Goal: Transaction & Acquisition: Obtain resource

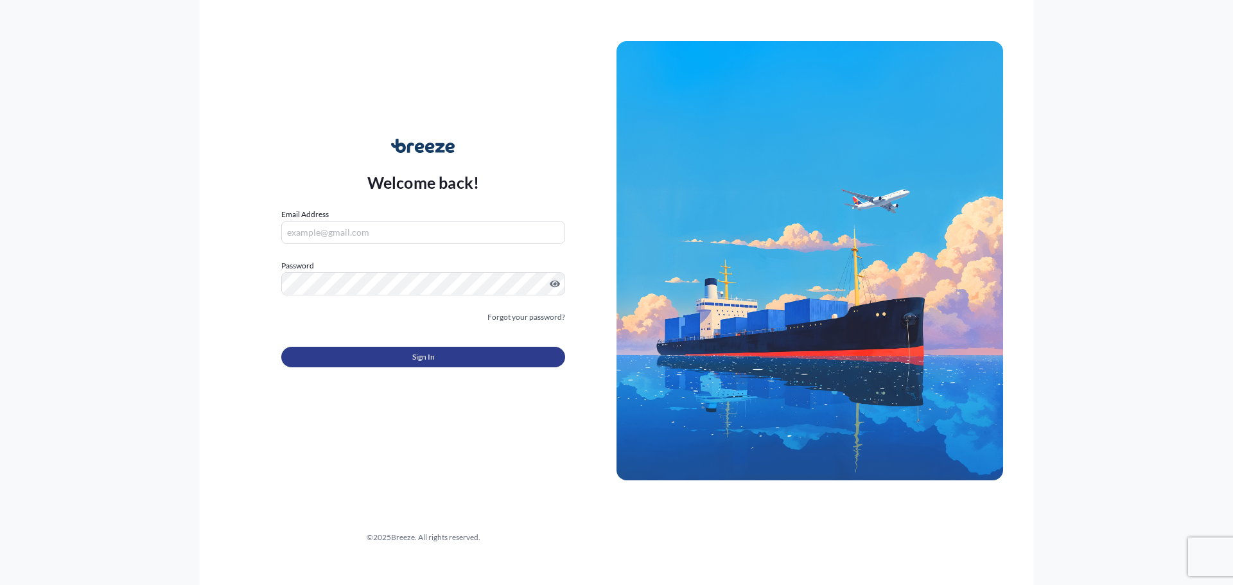
type input "[EMAIL_ADDRESS][DOMAIN_NAME]"
click at [431, 356] on span "Sign In" at bounding box center [423, 357] width 22 height 13
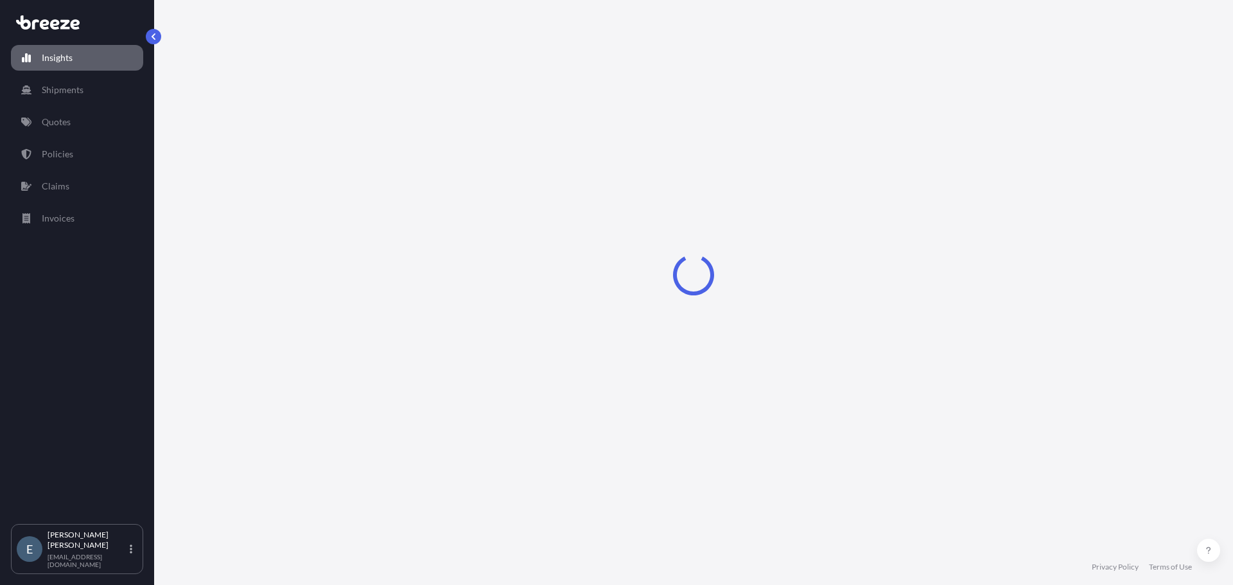
select select "2025"
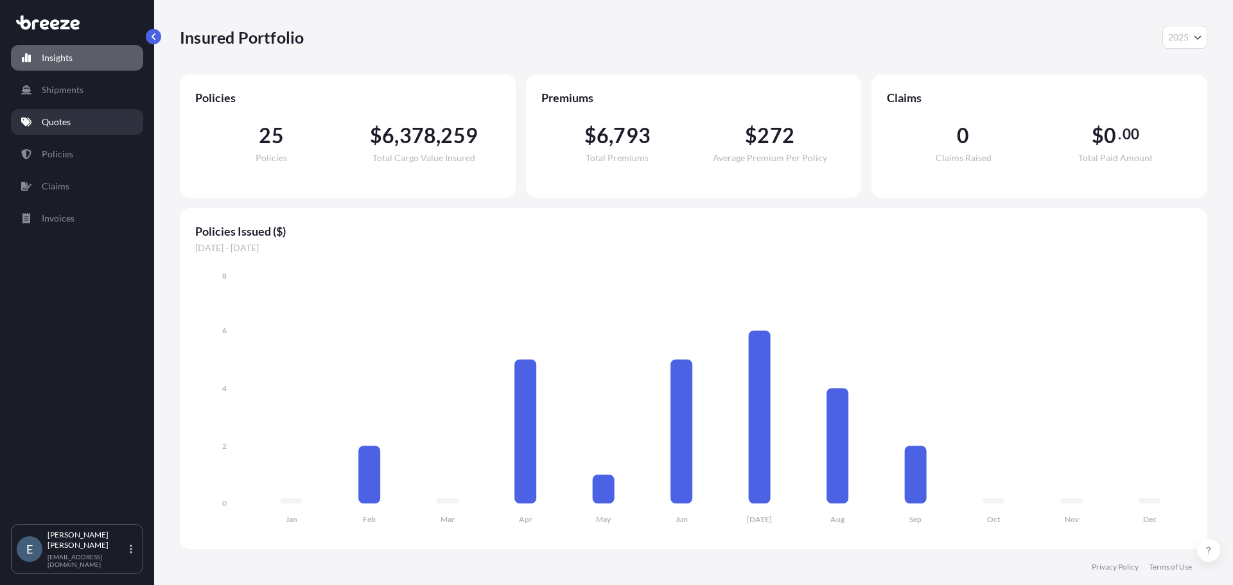
click at [75, 121] on link "Quotes" at bounding box center [77, 122] width 132 height 26
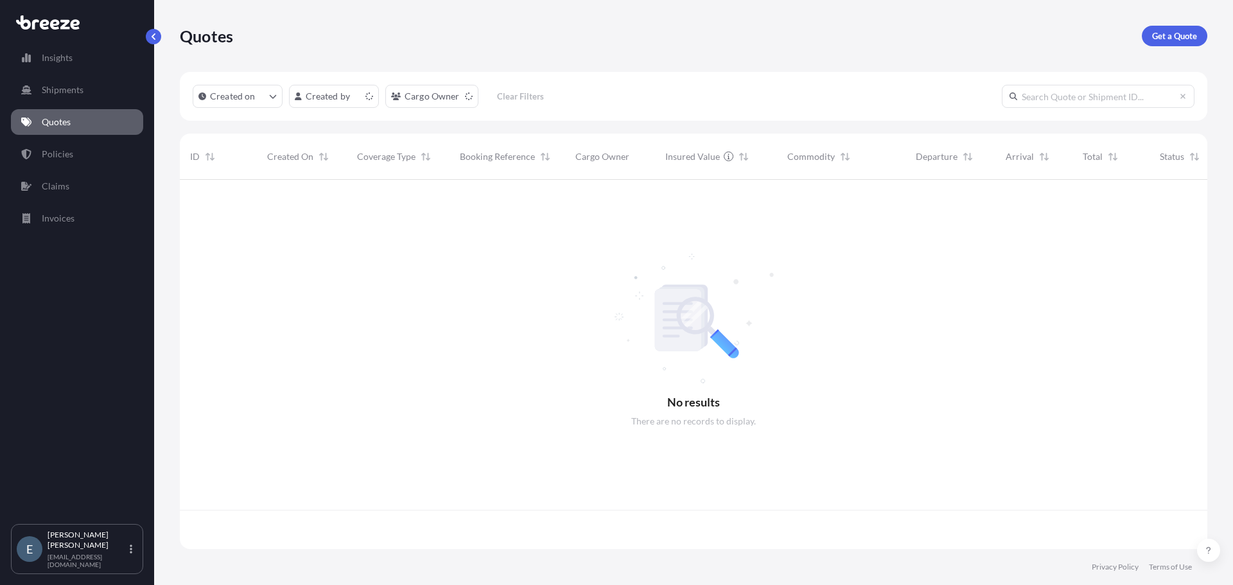
scroll to position [367, 1018]
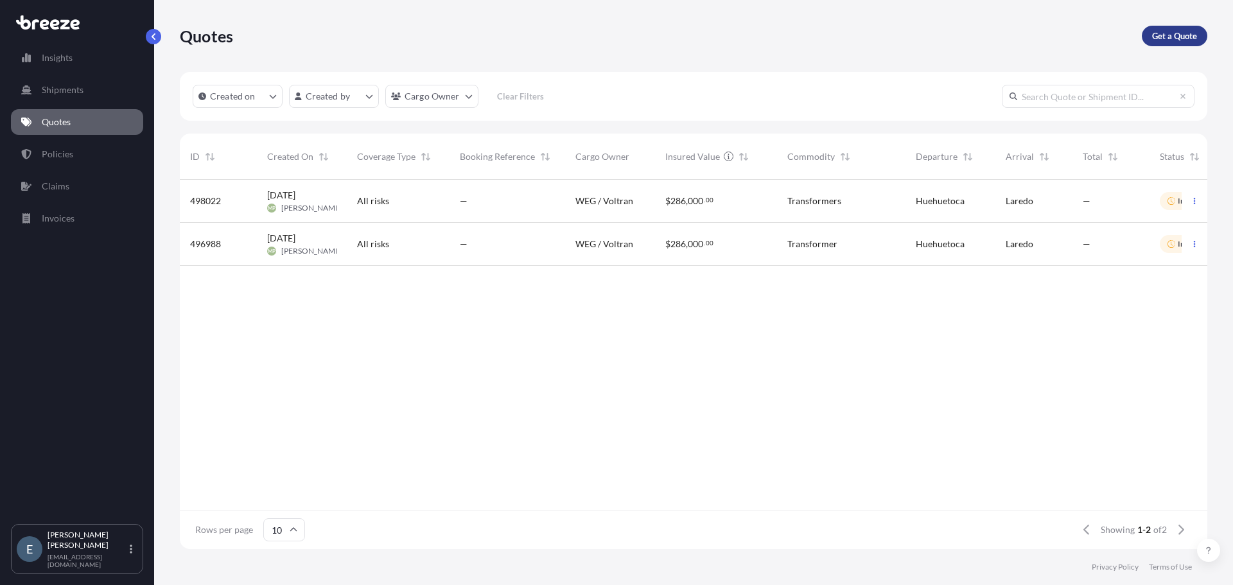
click at [1162, 32] on p "Get a Quote" at bounding box center [1174, 36] width 45 height 13
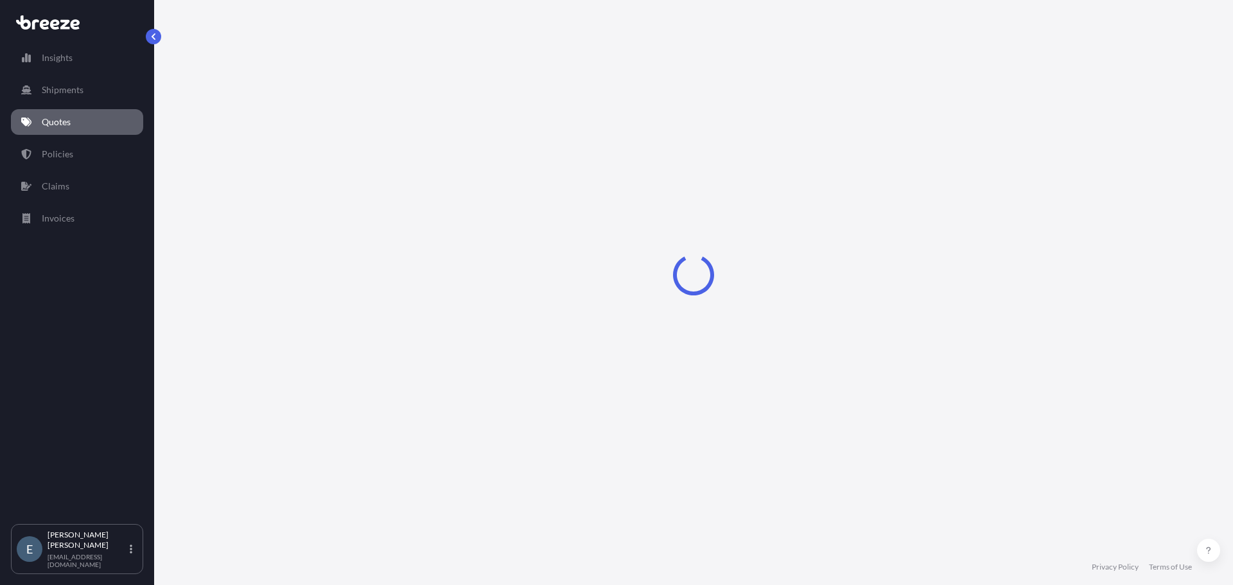
select select "Sea"
select select "1"
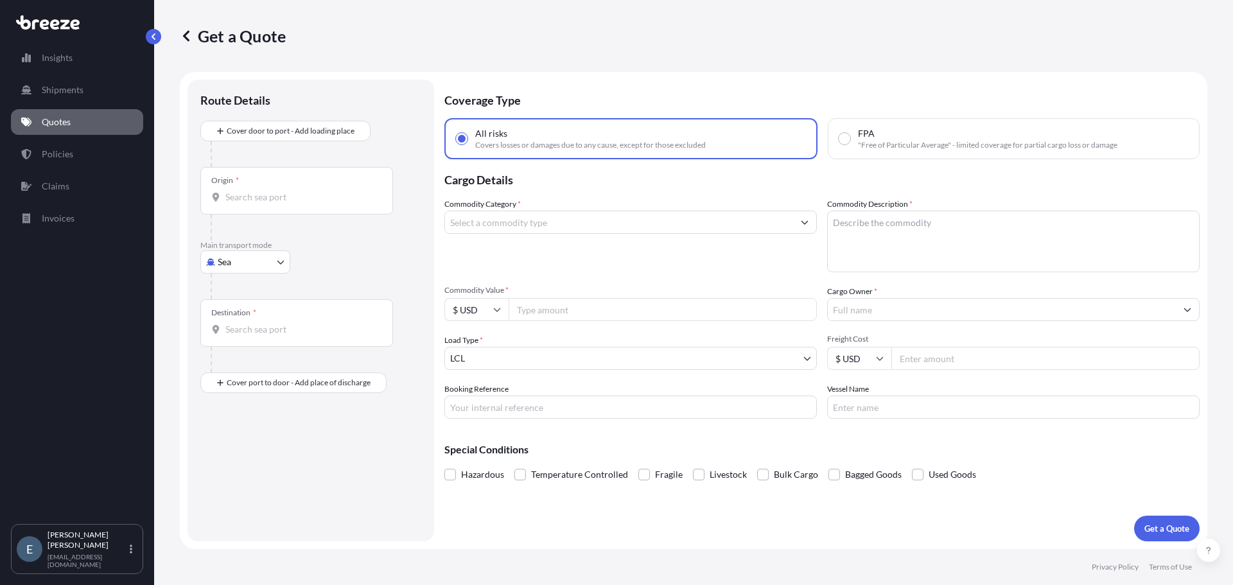
click at [270, 271] on body "Insights Shipments Quotes Policies Claims Invoices E [PERSON_NAME] [PERSON_NAME…" at bounding box center [616, 292] width 1233 height 585
click at [259, 344] on div "Road" at bounding box center [246, 341] width 80 height 23
select select "Road"
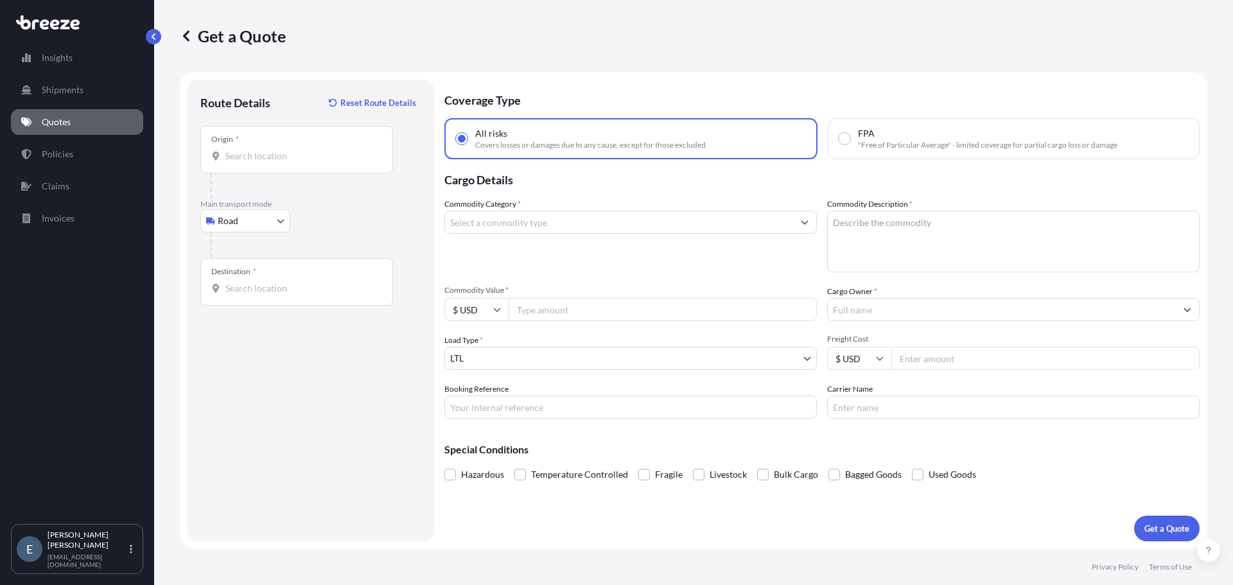
click at [276, 147] on div "Origin *" at bounding box center [296, 150] width 193 height 48
click at [276, 150] on input "Origin *" at bounding box center [301, 156] width 152 height 13
type input "[STREET_ADDRESS][PERSON_NAME]"
click at [290, 297] on div "Destination *" at bounding box center [296, 282] width 193 height 48
click at [290, 295] on input "Destination *" at bounding box center [301, 288] width 152 height 13
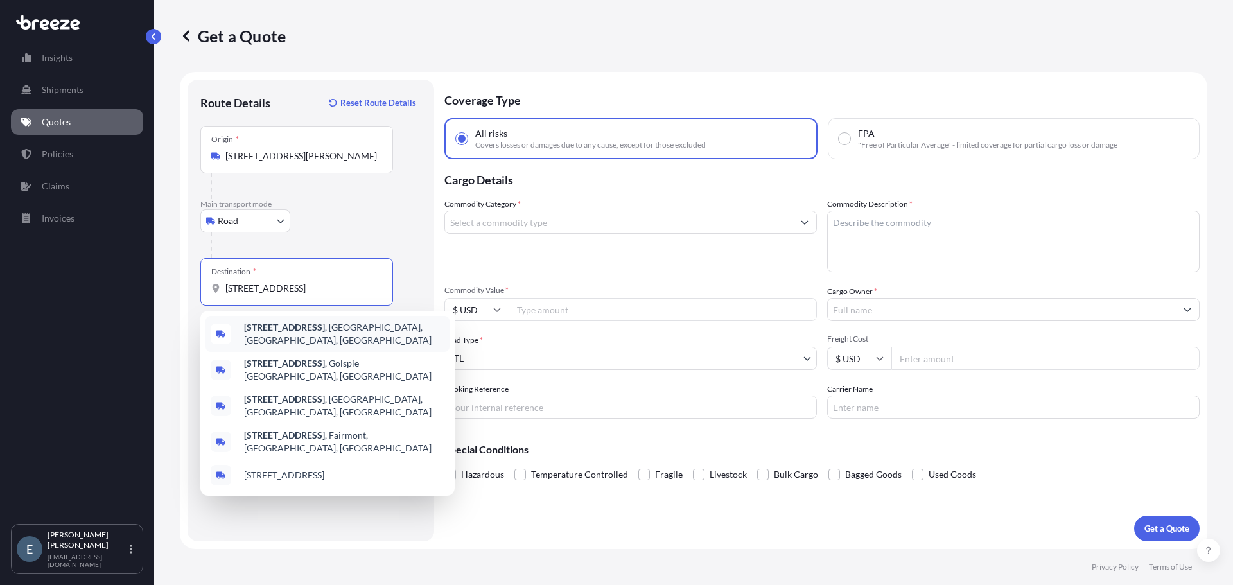
click at [319, 337] on span "[STREET_ADDRESS]" at bounding box center [344, 334] width 200 height 26
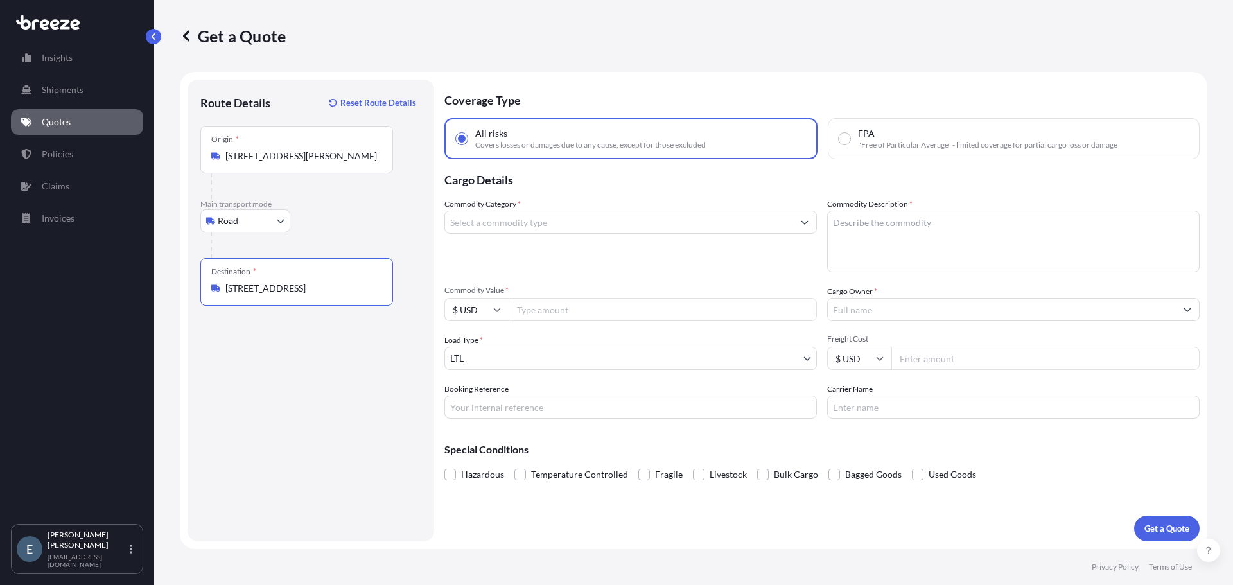
type input "[STREET_ADDRESS]"
click at [540, 225] on input "Commodity Category *" at bounding box center [619, 222] width 348 height 23
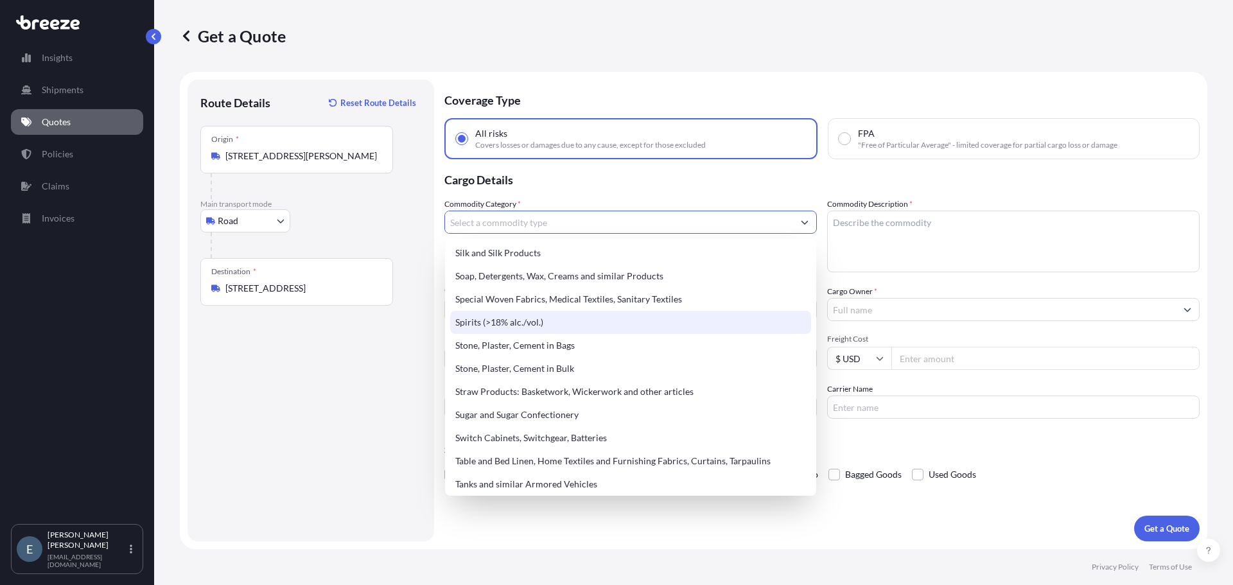
scroll to position [2661, 0]
click at [565, 323] on div "Spirits (>18% alc./vol.)" at bounding box center [630, 323] width 361 height 23
type input "Spirits (>18% alc./vol.)"
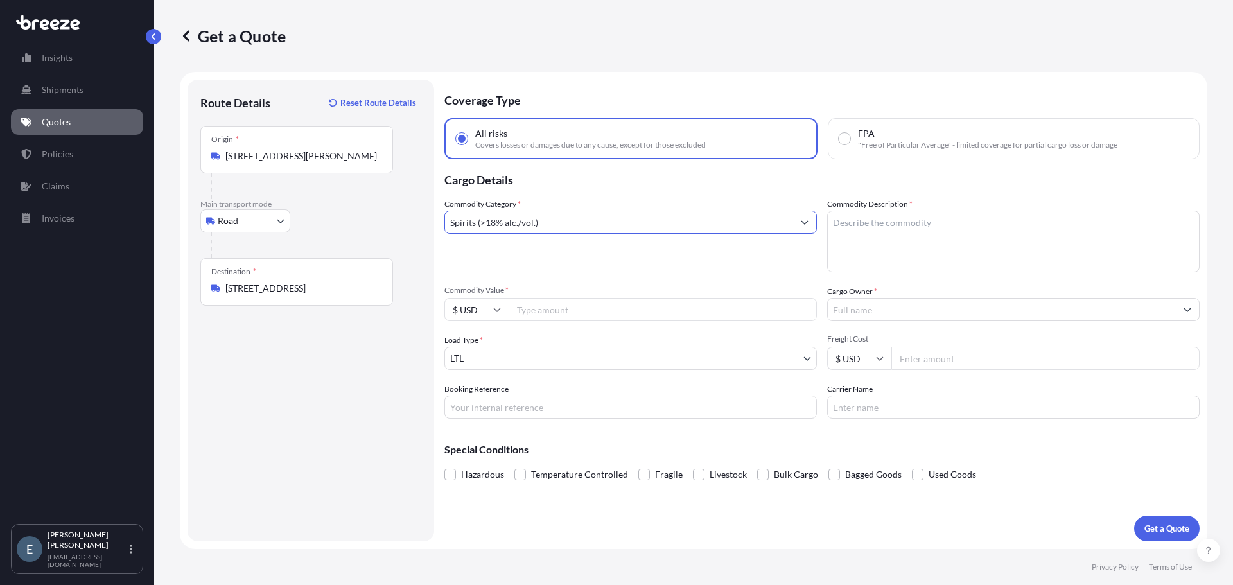
click at [886, 236] on textarea "Commodity Description *" at bounding box center [1013, 242] width 373 height 62
type textarea "Alcohol in bottles, cases, and palletized"
click at [579, 312] on input "Commodity Value *" at bounding box center [663, 309] width 308 height 23
type input "145069"
click at [876, 306] on input "Cargo Owner *" at bounding box center [1002, 309] width 348 height 23
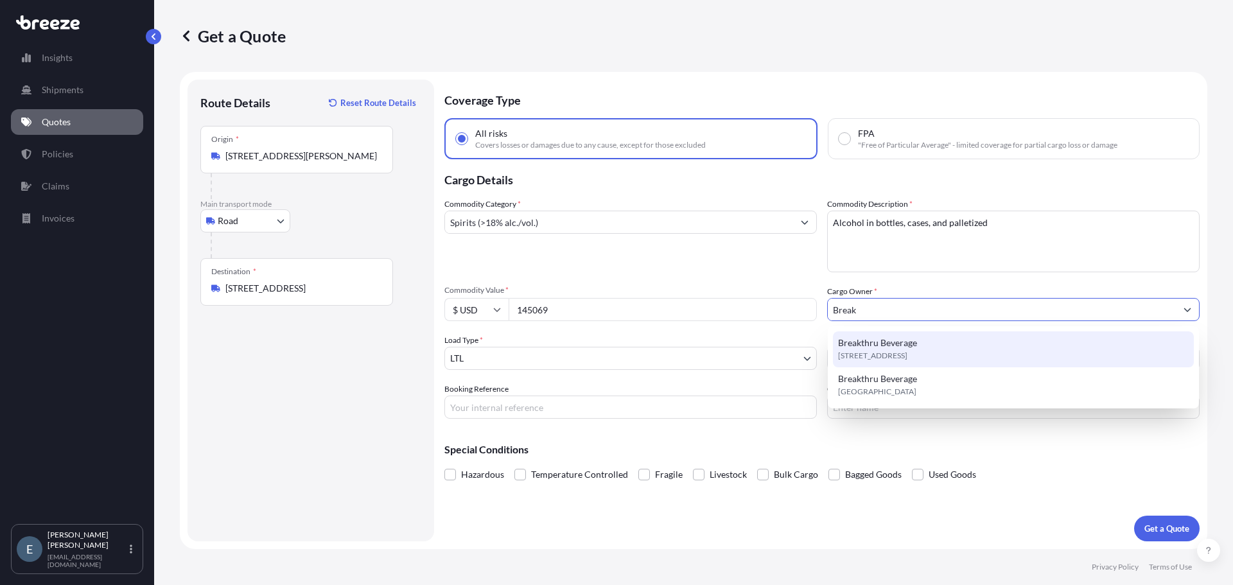
click at [924, 344] on div "Breakthru Beverage [STREET_ADDRESS]" at bounding box center [1013, 349] width 361 height 36
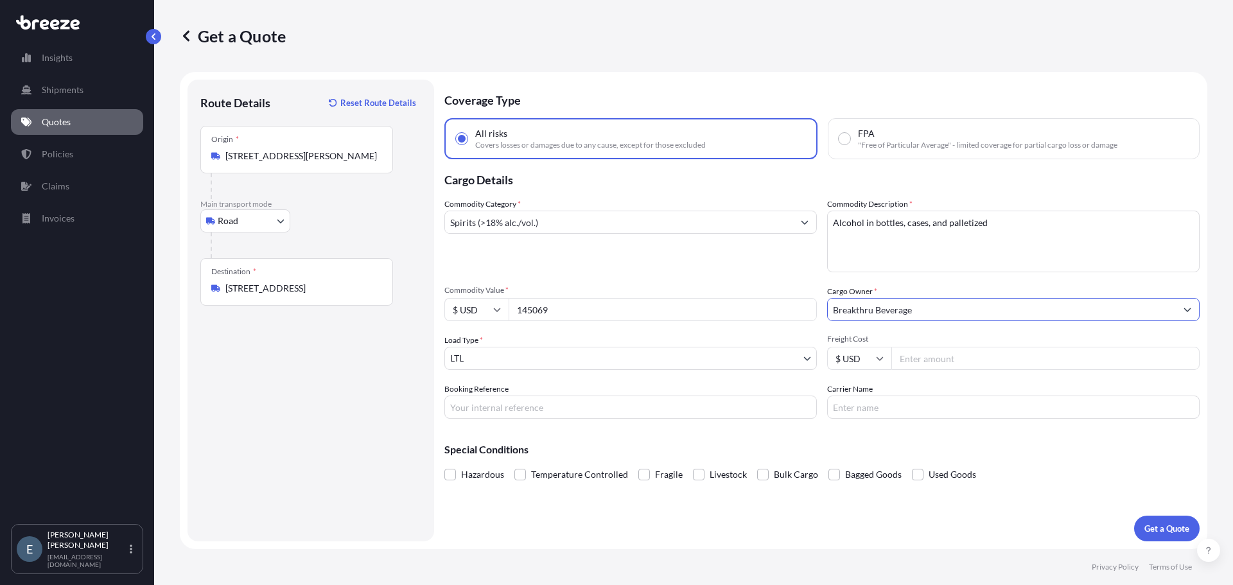
type input "Breakthru Beverage"
click at [802, 356] on body "7 options available. 2 options available. Insights Shipments Quotes Policies Cl…" at bounding box center [616, 292] width 1233 height 585
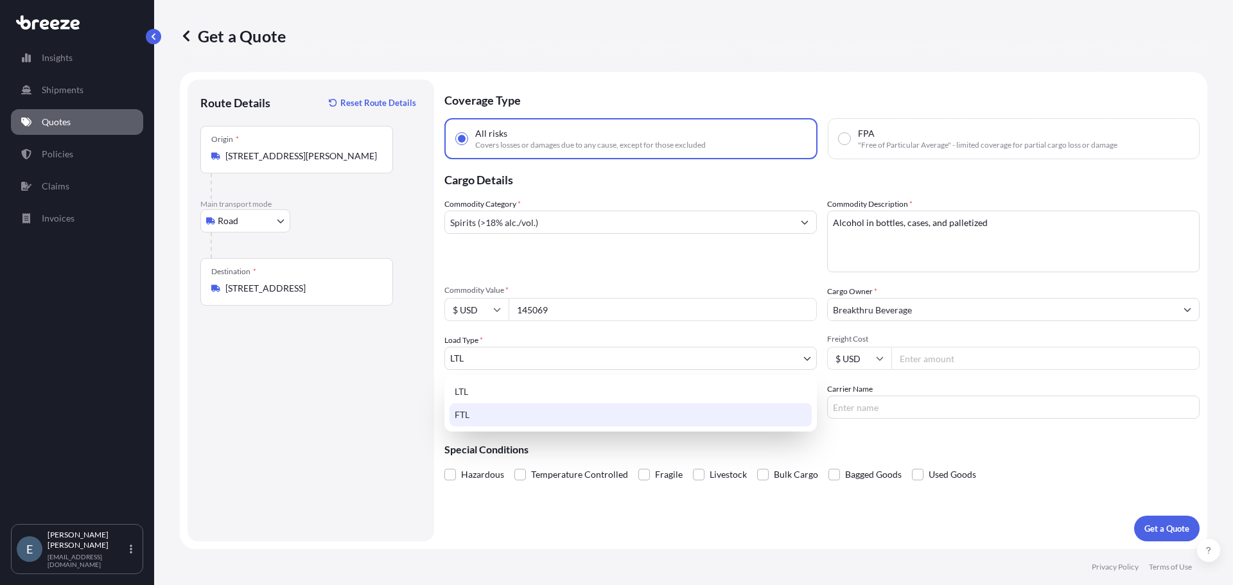
click at [765, 412] on div "FTL" at bounding box center [631, 414] width 362 height 23
select select "2"
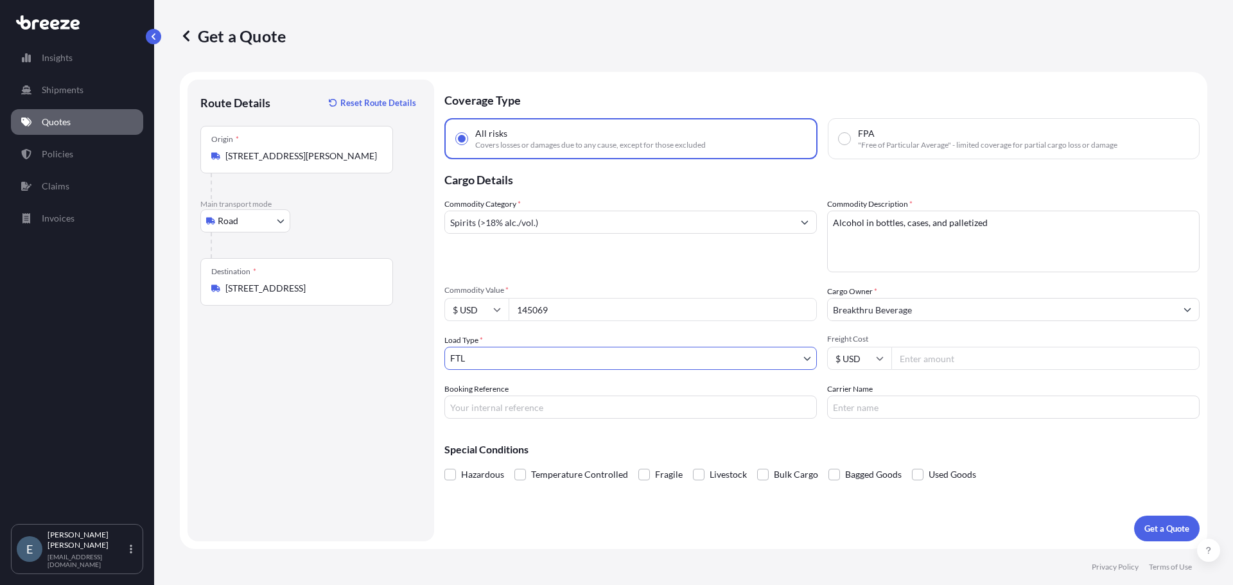
click at [942, 364] on input "Freight Cost" at bounding box center [1046, 358] width 308 height 23
type input "3255"
click at [701, 424] on div "Coverage Type All risks Covers losses or damages due to any cause, except for t…" at bounding box center [821, 311] width 755 height 462
click at [694, 414] on input "Booking Reference" at bounding box center [630, 407] width 373 height 23
type input "1466649"
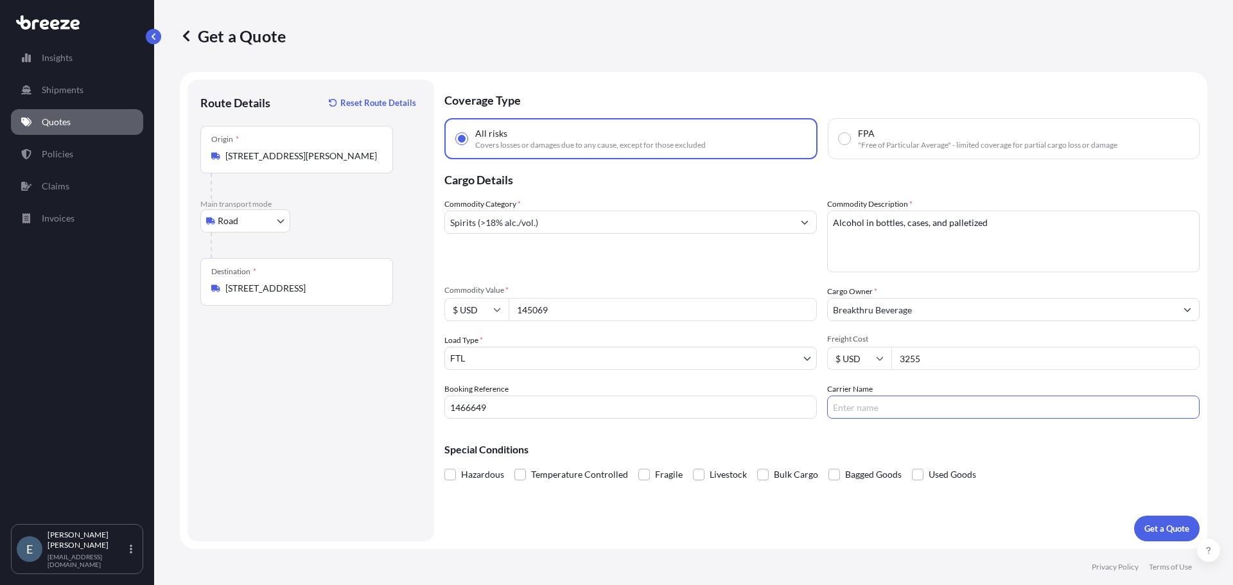
click at [938, 408] on input "Carrier Name" at bounding box center [1013, 407] width 373 height 23
type input "Trust Trucking LLC"
click at [1178, 529] on p "Get a Quote" at bounding box center [1167, 528] width 45 height 13
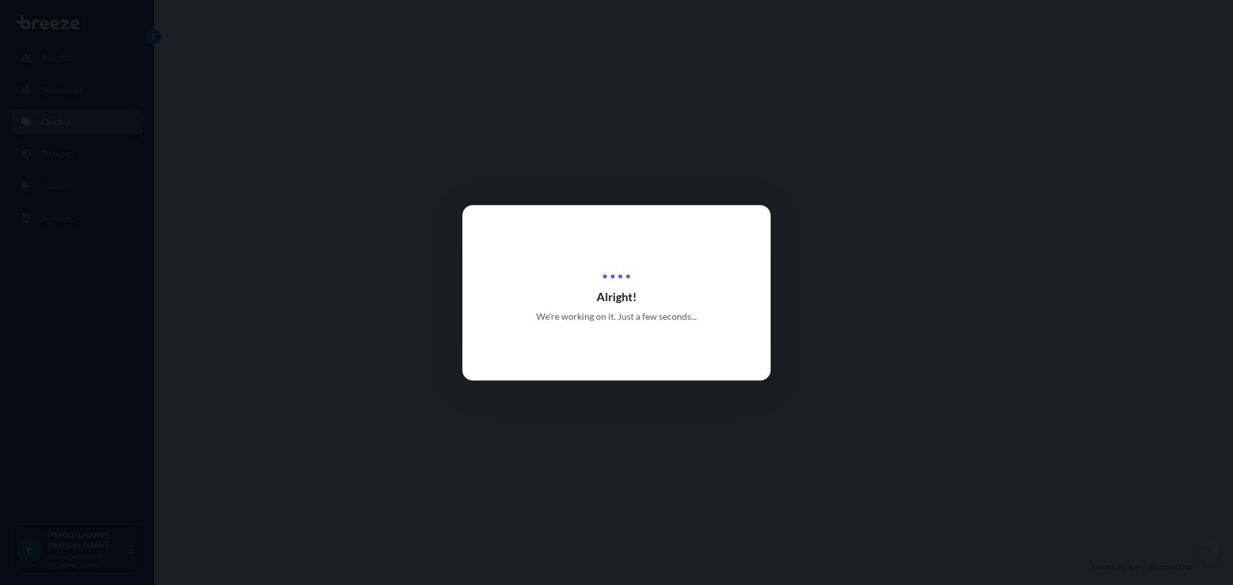
select select "Road"
select select "2"
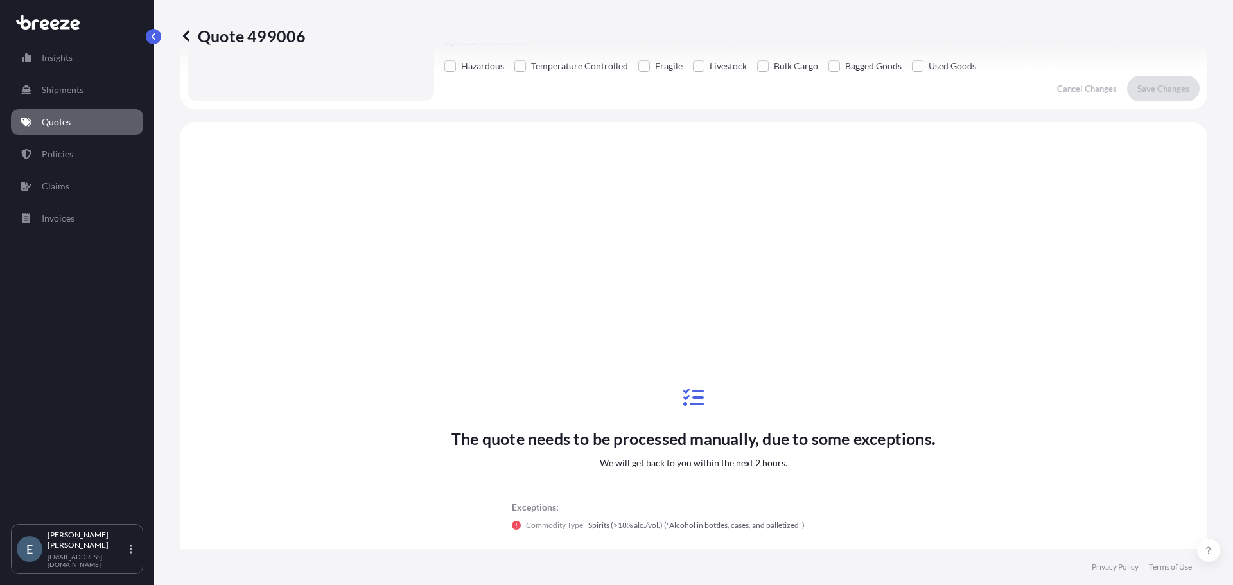
scroll to position [466, 0]
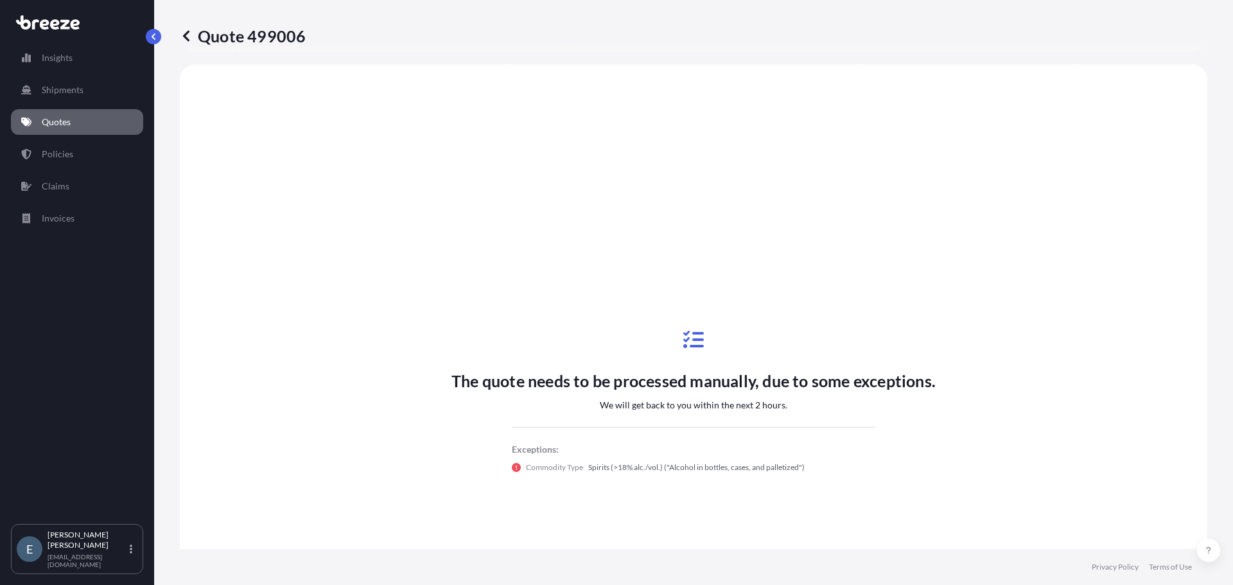
click at [191, 30] on icon at bounding box center [186, 36] width 13 height 13
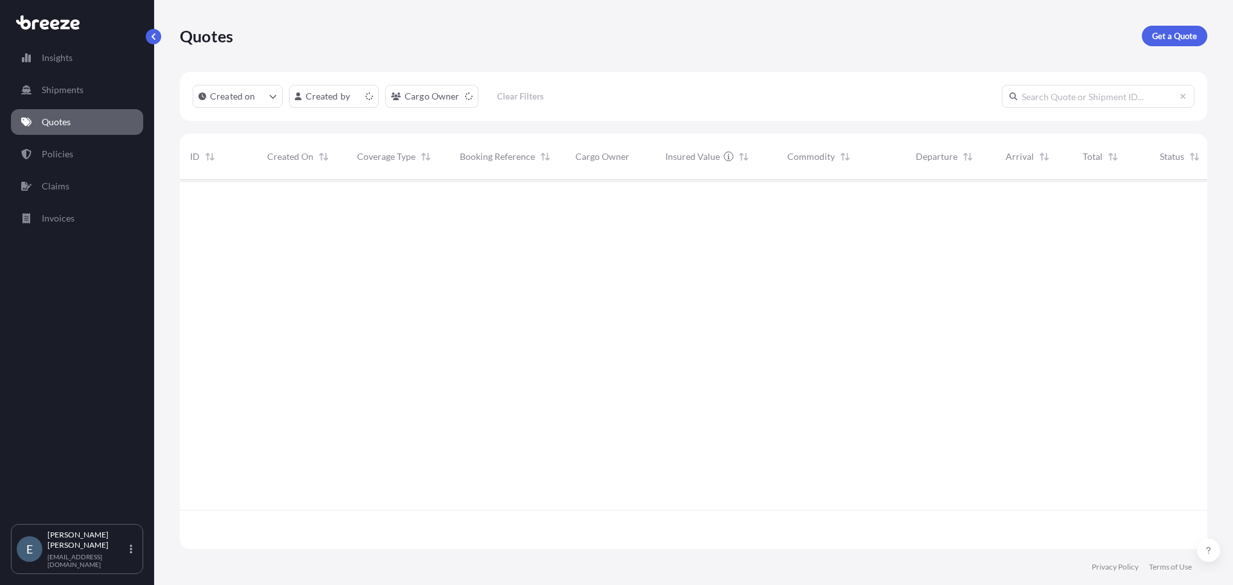
scroll to position [367, 1018]
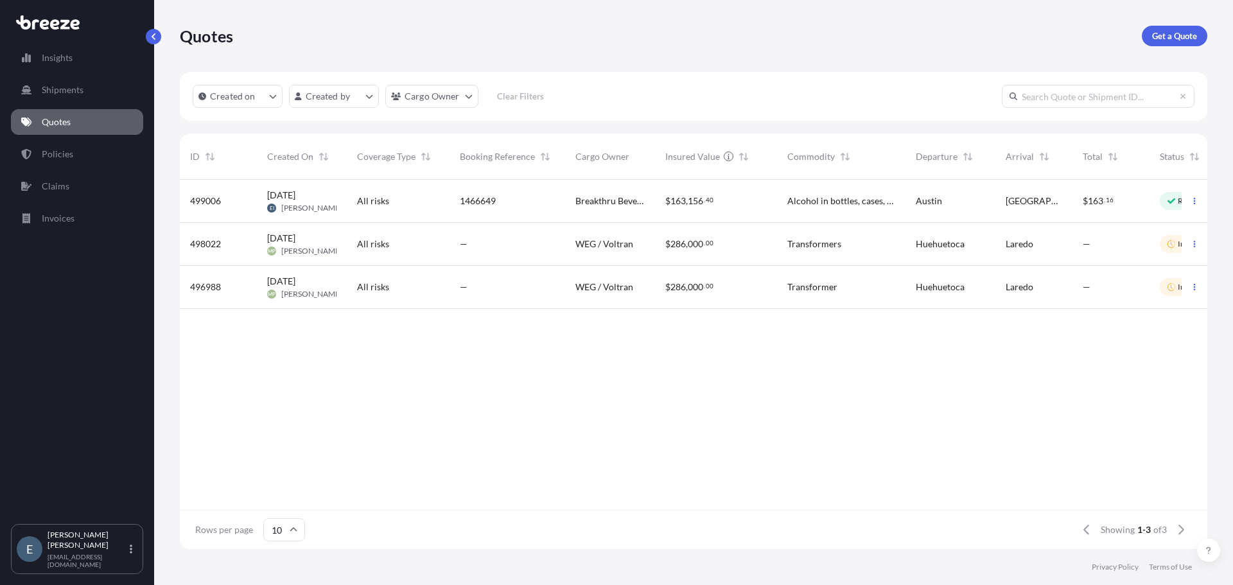
click at [500, 201] on div "1466649" at bounding box center [507, 201] width 95 height 13
select select "Road"
select select "2"
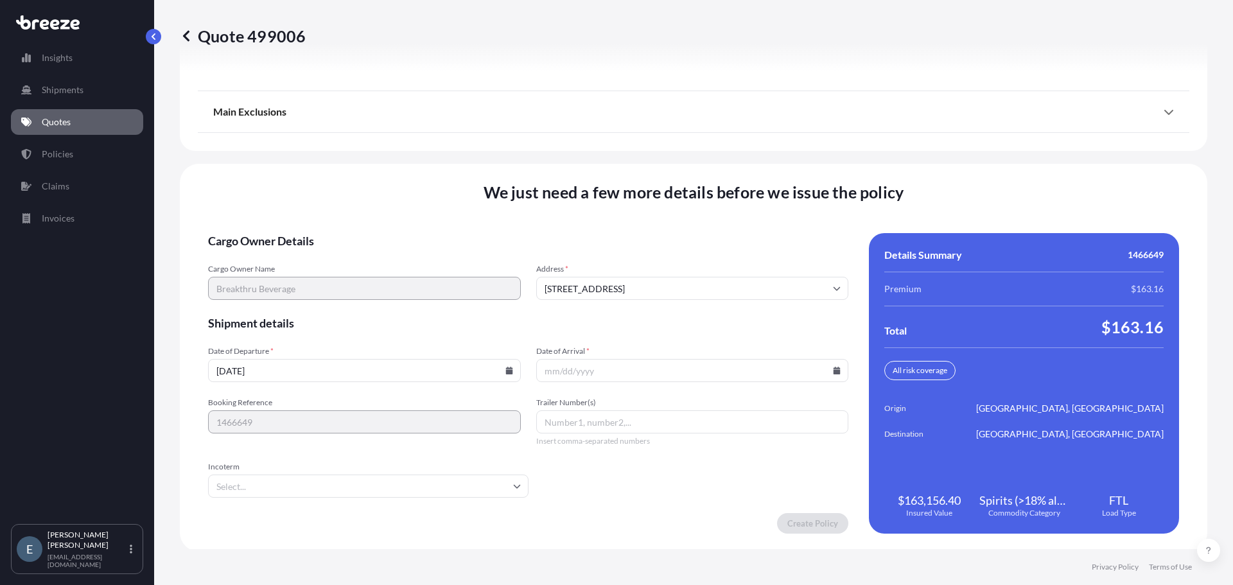
scroll to position [1765, 0]
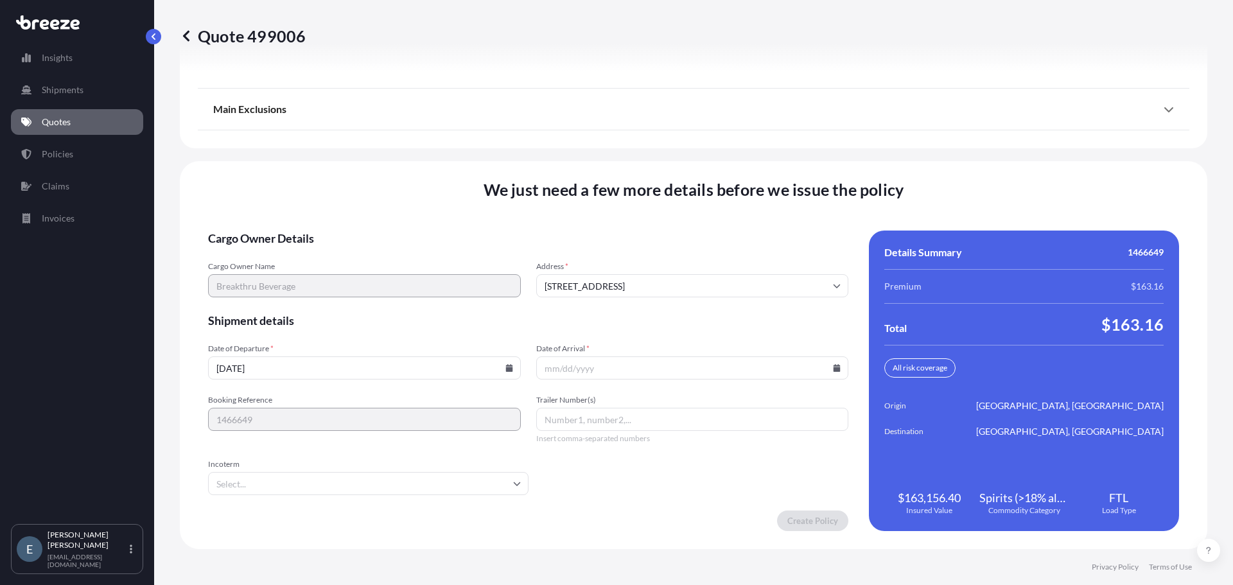
click at [833, 367] on icon at bounding box center [837, 368] width 8 height 8
click at [597, 253] on button "15" at bounding box center [598, 253] width 21 height 21
type input "[DATE]"
click at [637, 419] on input "Trailer Number(s)" at bounding box center [692, 419] width 313 height 23
type input "546178"
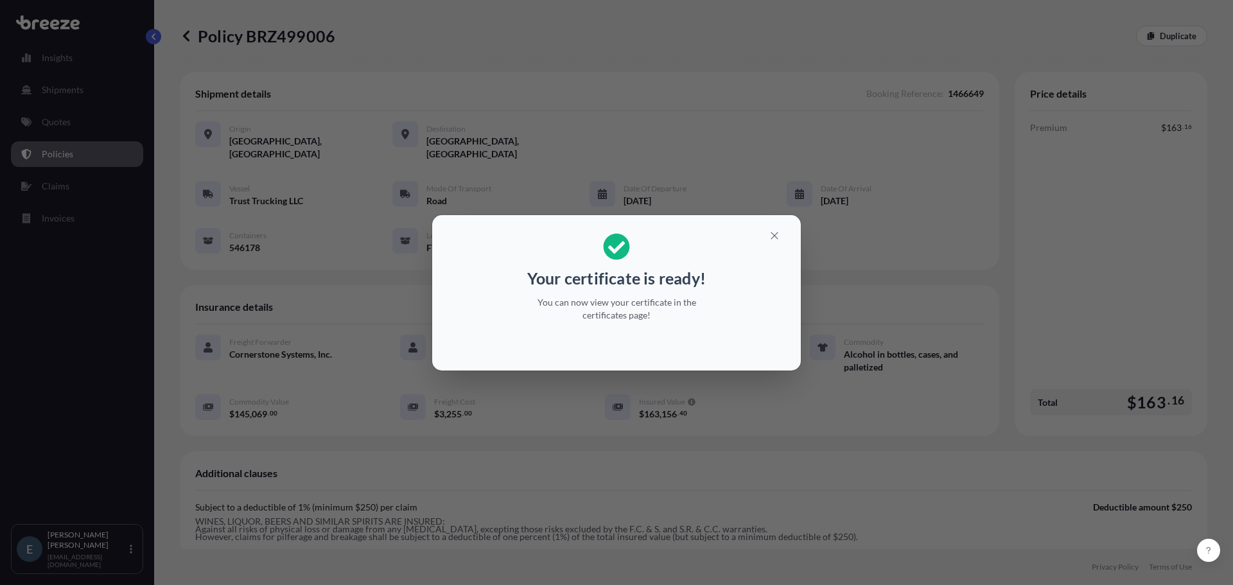
click at [723, 319] on h2 "Your certificate is ready! You can now view your certificate in the certificate…" at bounding box center [617, 277] width 348 height 104
click at [775, 237] on icon "button" at bounding box center [775, 236] width 12 height 12
